Goal: Information Seeking & Learning: Learn about a topic

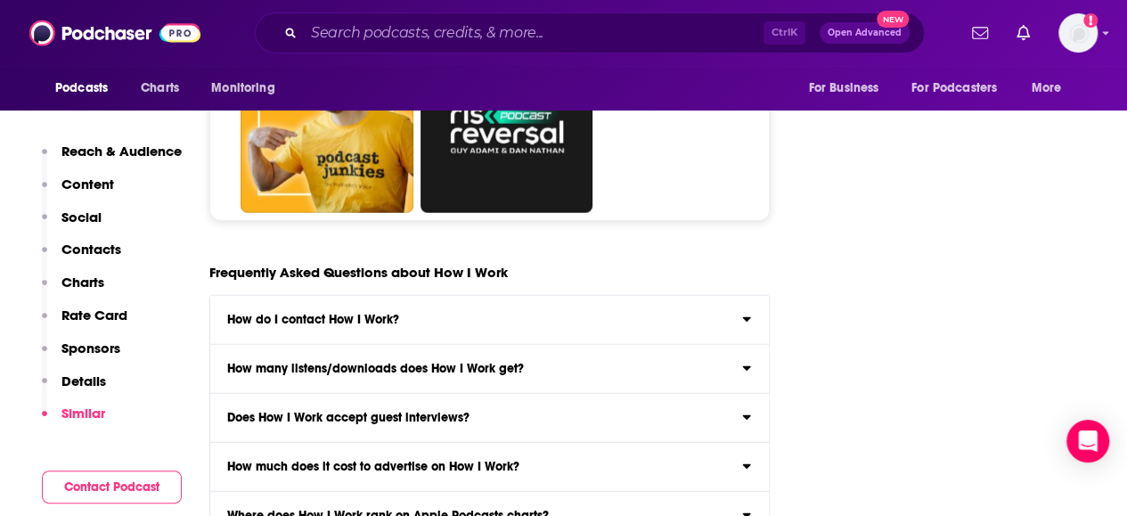
scroll to position [9085, 0]
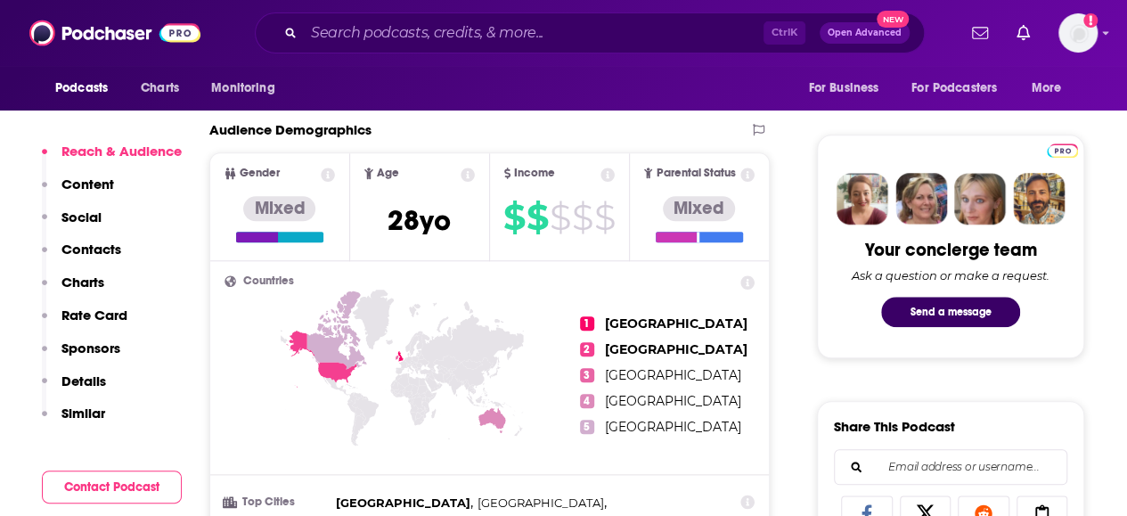
scroll to position [980, 0]
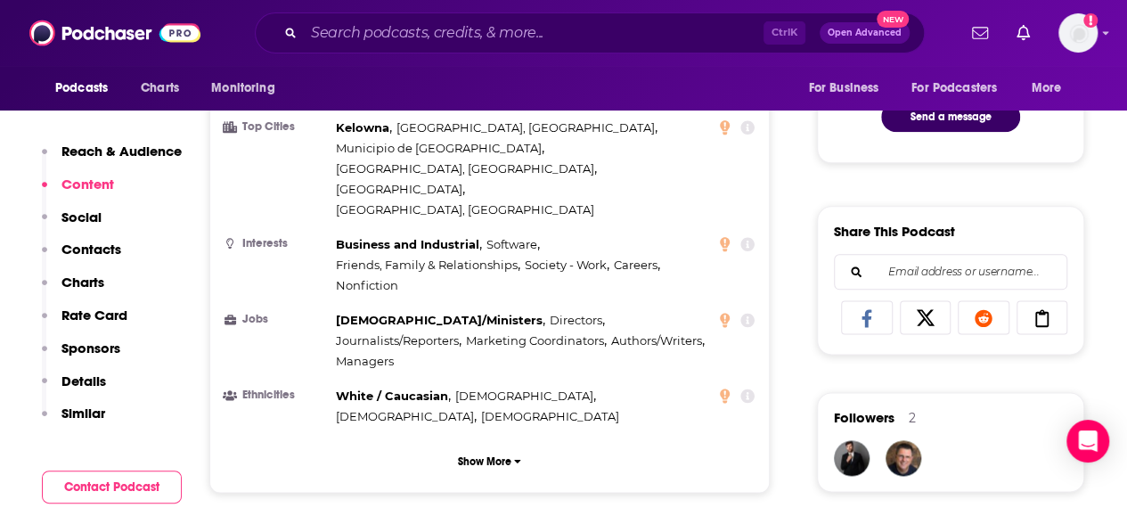
scroll to position [802, 0]
